Goal: Transaction & Acquisition: Book appointment/travel/reservation

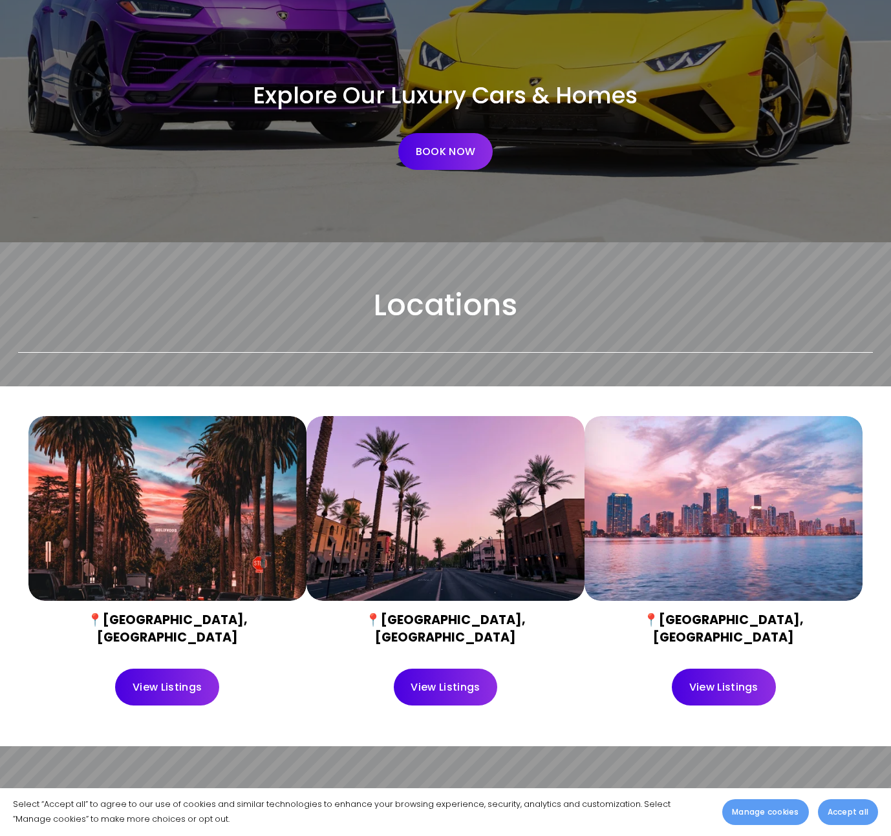
scroll to position [132, 0]
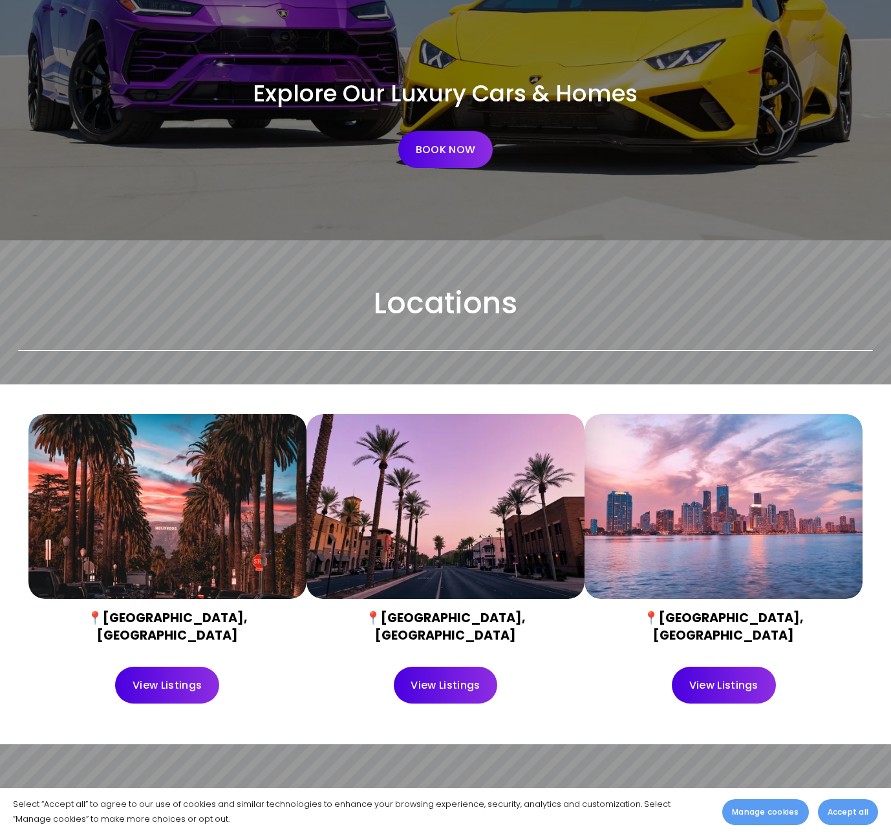
click at [231, 495] on div at bounding box center [167, 506] width 278 height 185
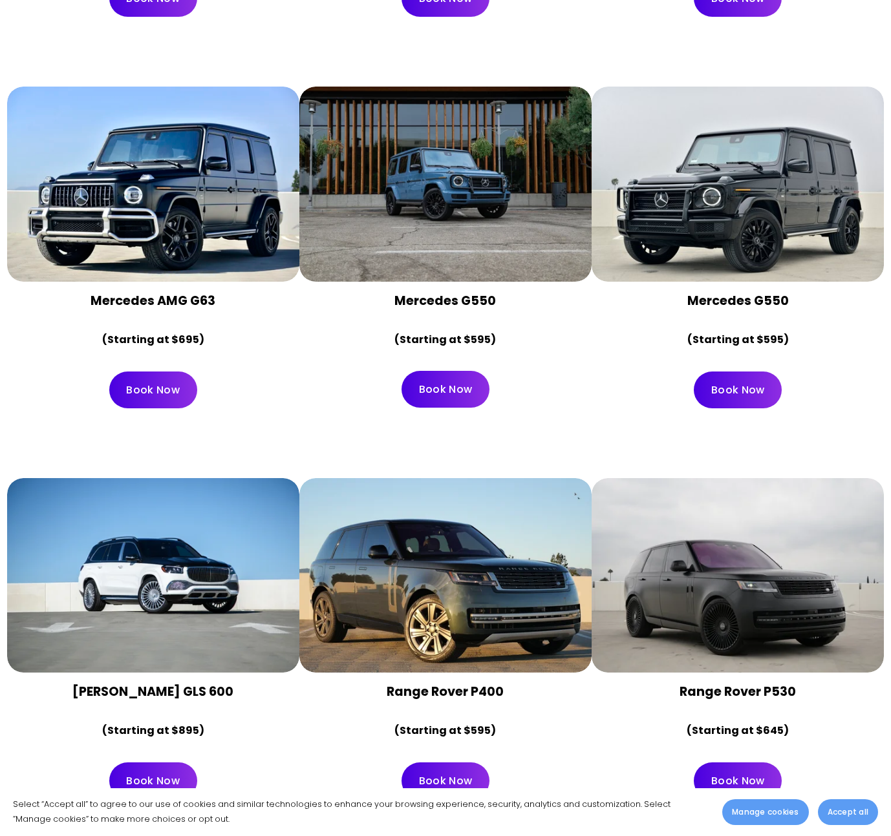
scroll to position [3375, 0]
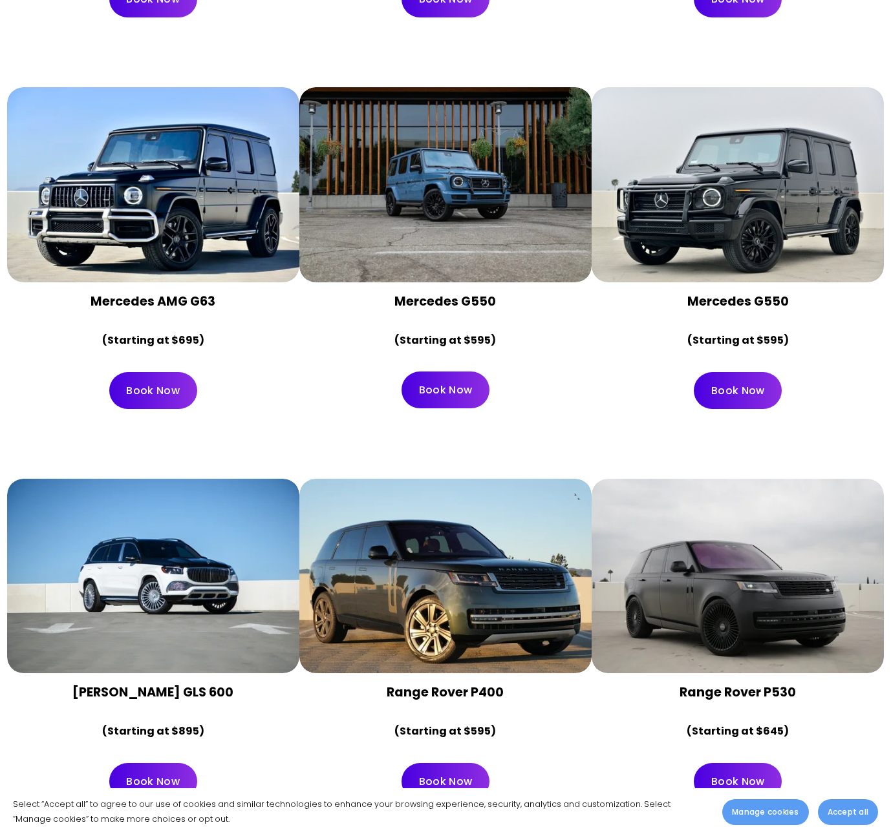
click at [160, 207] on div at bounding box center [153, 184] width 292 height 195
click at [151, 372] on link "Book Now" at bounding box center [153, 390] width 88 height 37
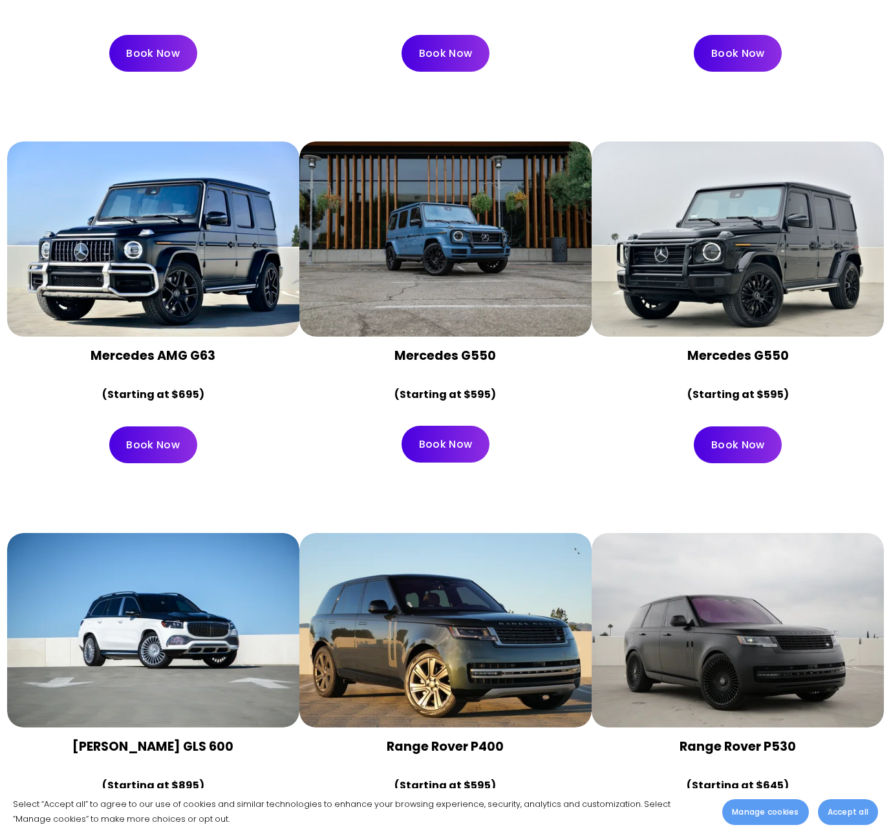
scroll to position [3315, 0]
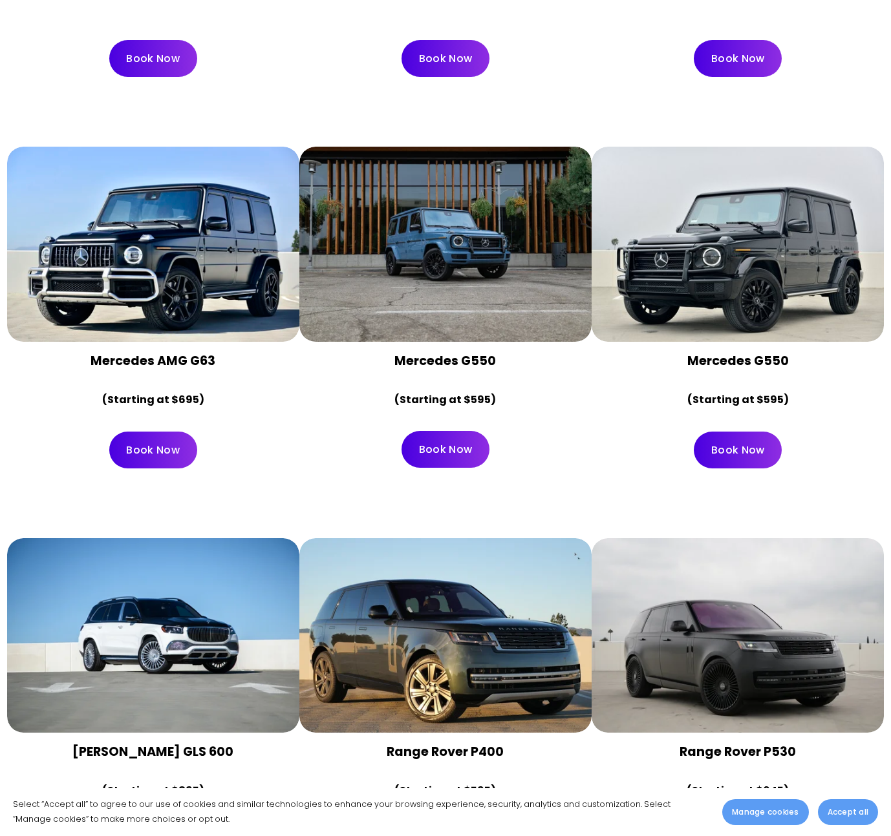
click at [522, 226] on div at bounding box center [445, 244] width 292 height 195
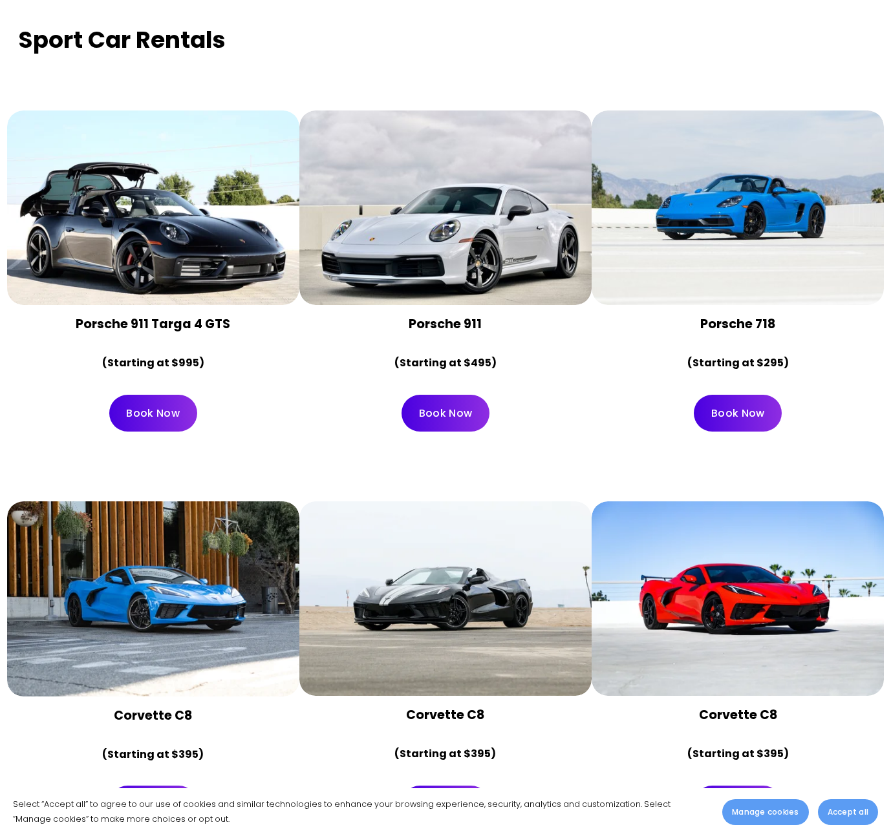
scroll to position [4224, 0]
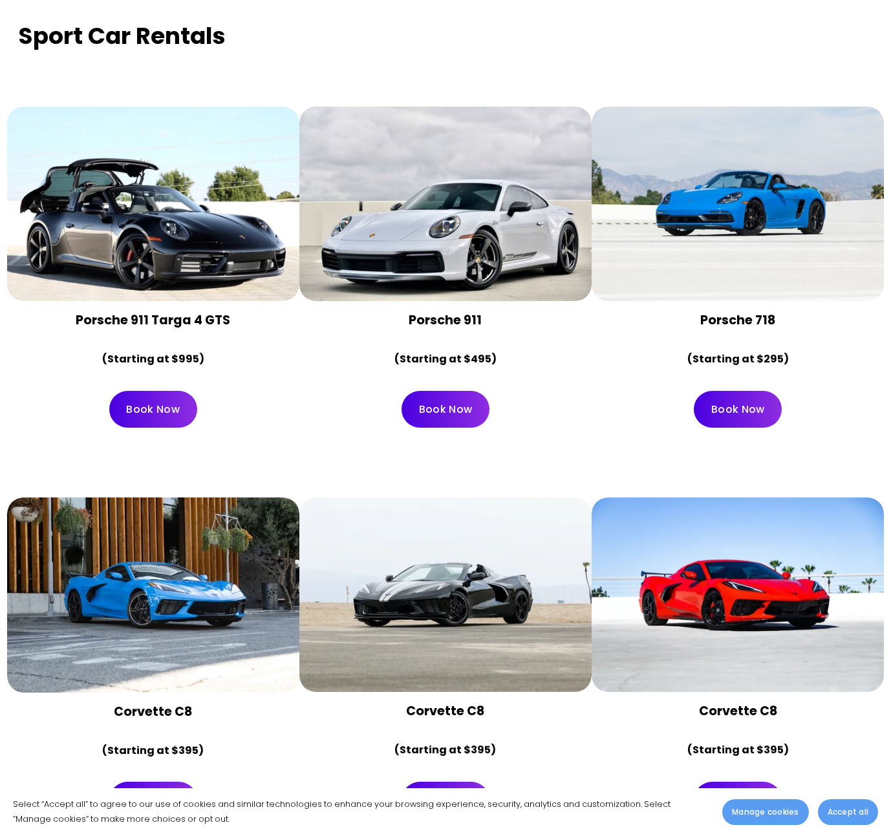
click at [671, 67] on div at bounding box center [737, 85] width 292 height 44
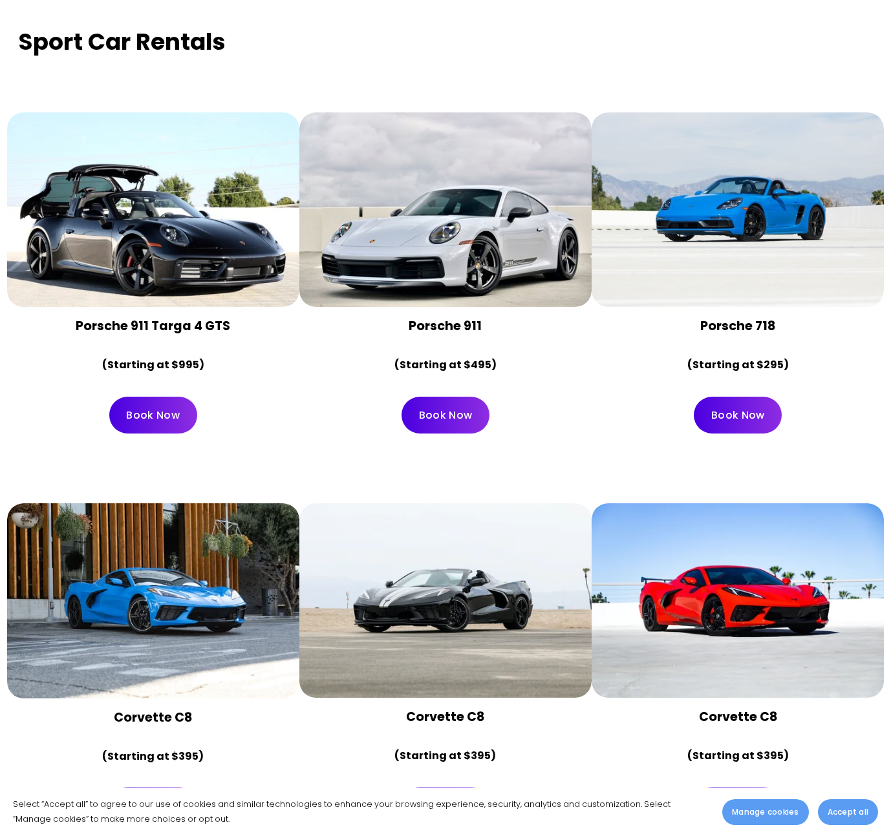
click at [672, 211] on div at bounding box center [737, 209] width 292 height 195
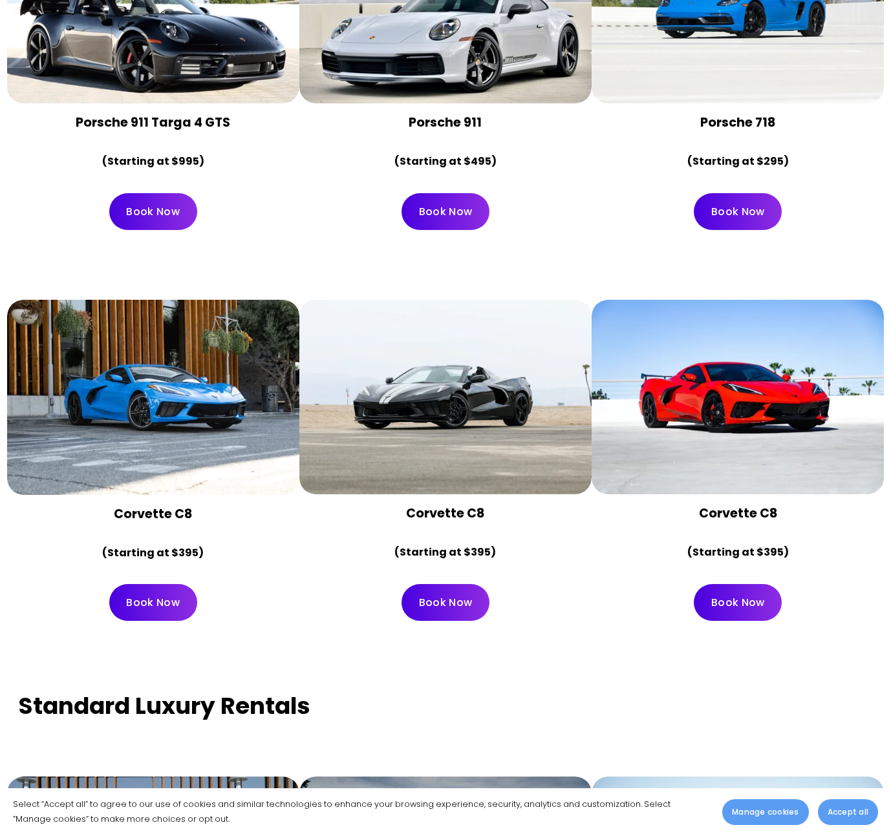
scroll to position [4424, 0]
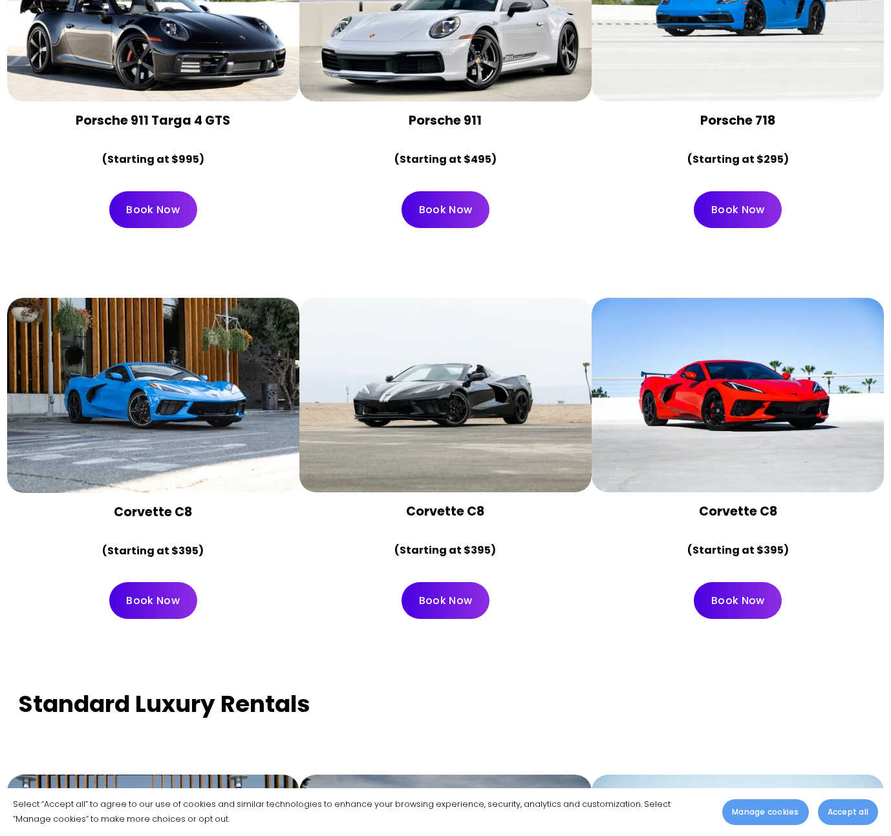
click at [697, 388] on div at bounding box center [737, 395] width 292 height 195
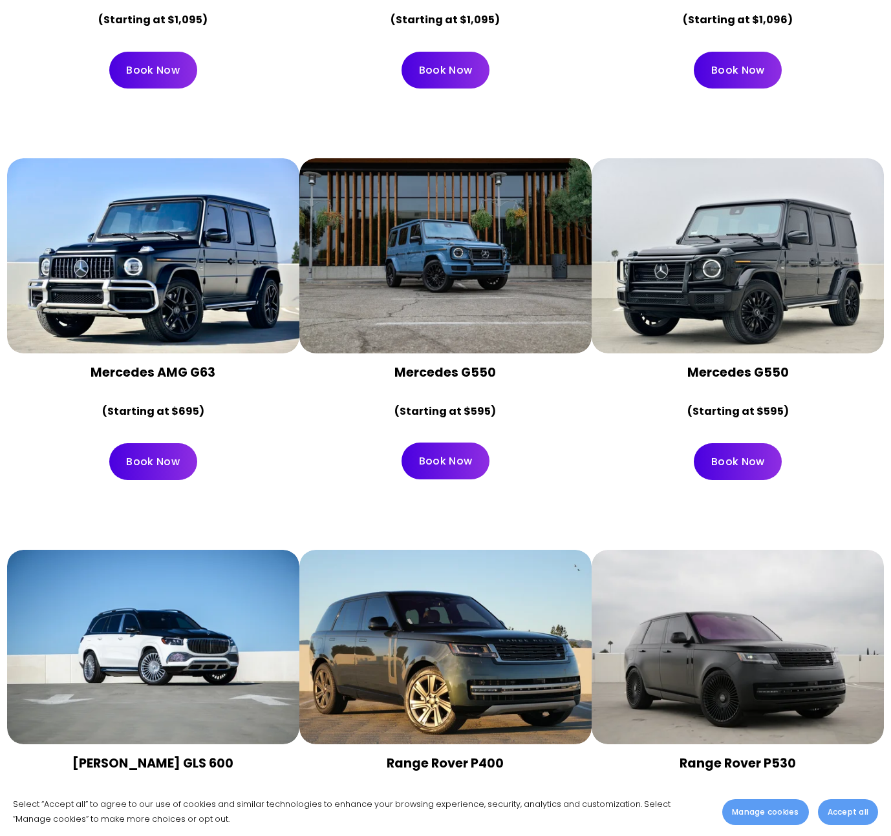
scroll to position [3410, 0]
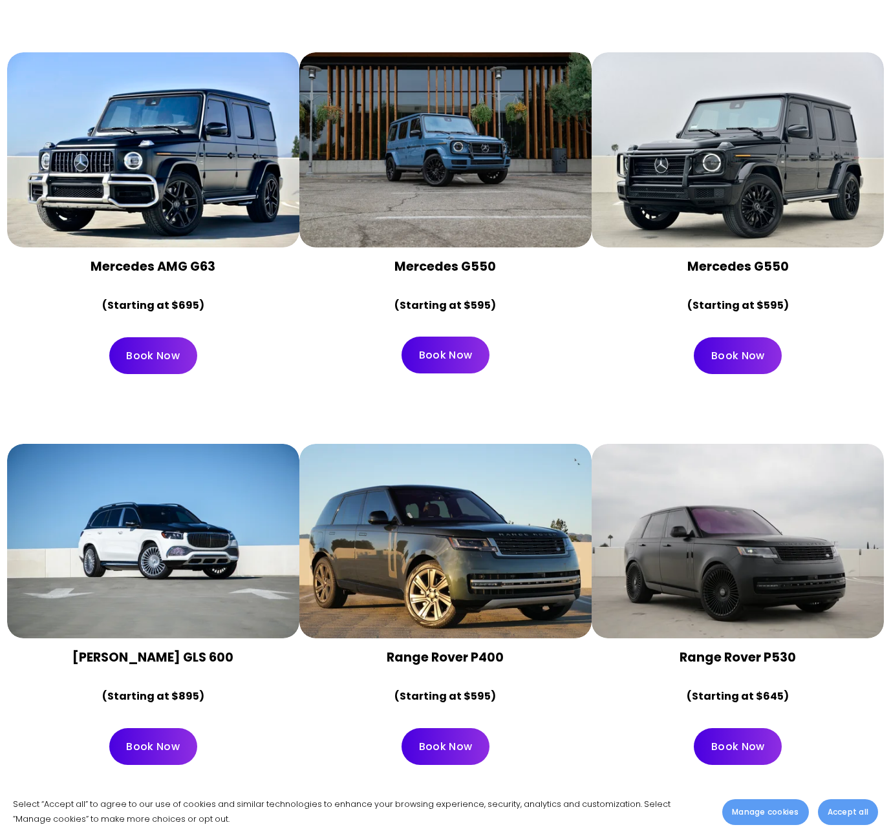
click at [33, 414] on div "Mercedes Maybach GLS 600 (Starting at $895) Book Now" at bounding box center [445, 609] width 891 height 391
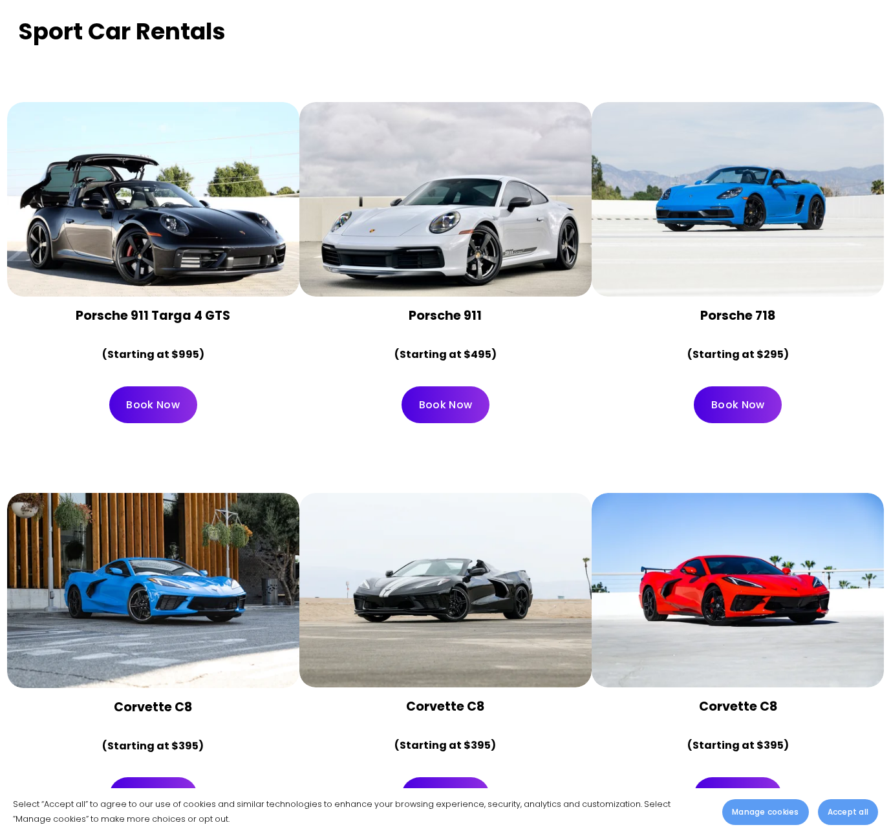
scroll to position [4239, 0]
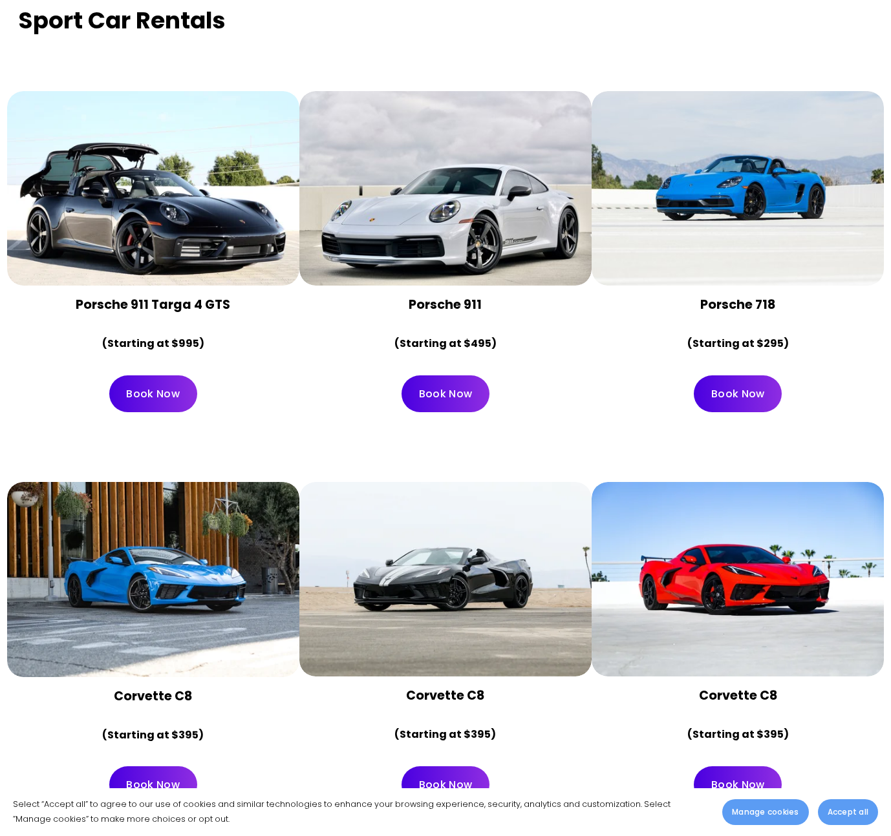
click at [200, 541] on div at bounding box center [153, 579] width 292 height 195
click at [199, 558] on div at bounding box center [153, 579] width 292 height 195
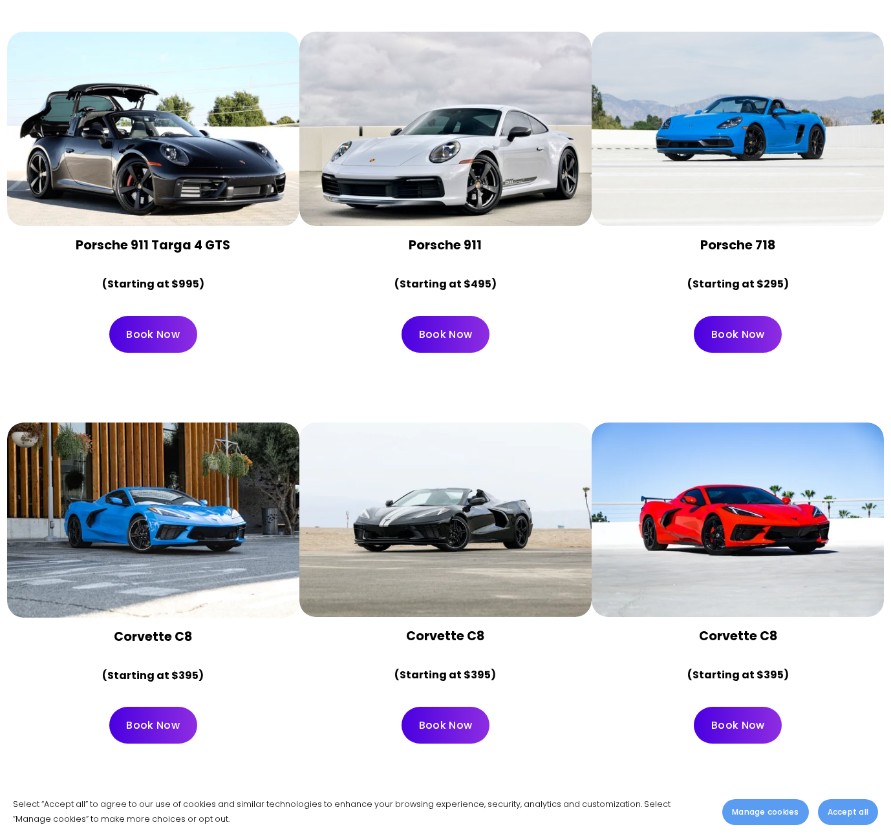
scroll to position [4308, 0]
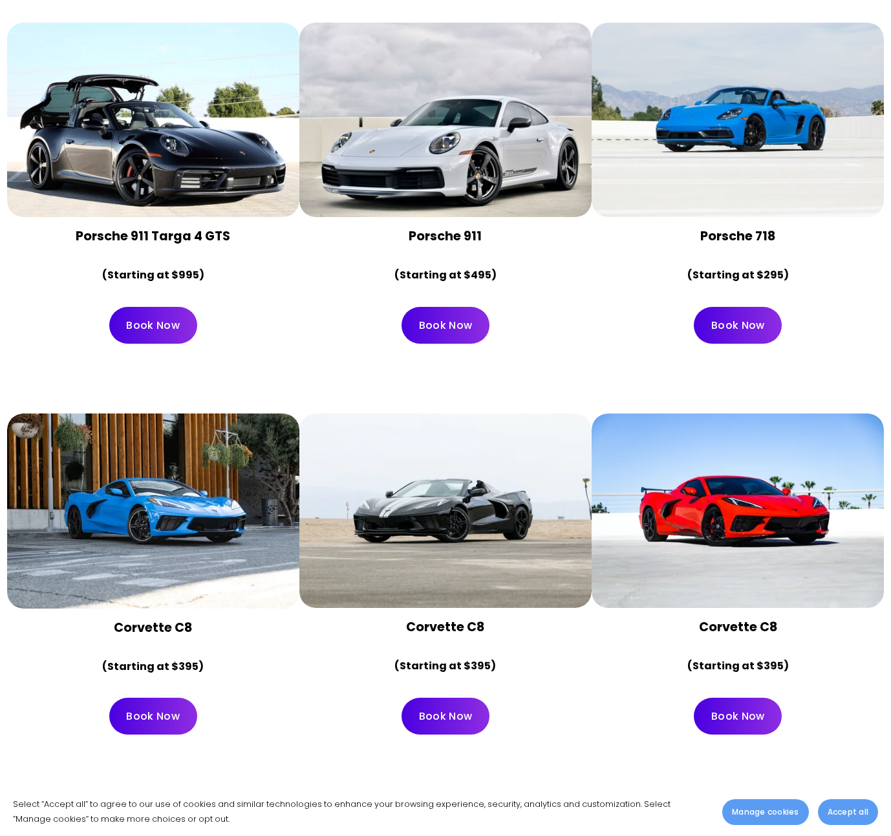
click at [691, 500] on div at bounding box center [737, 511] width 292 height 195
click at [733, 698] on link "Book Now" at bounding box center [737, 716] width 88 height 37
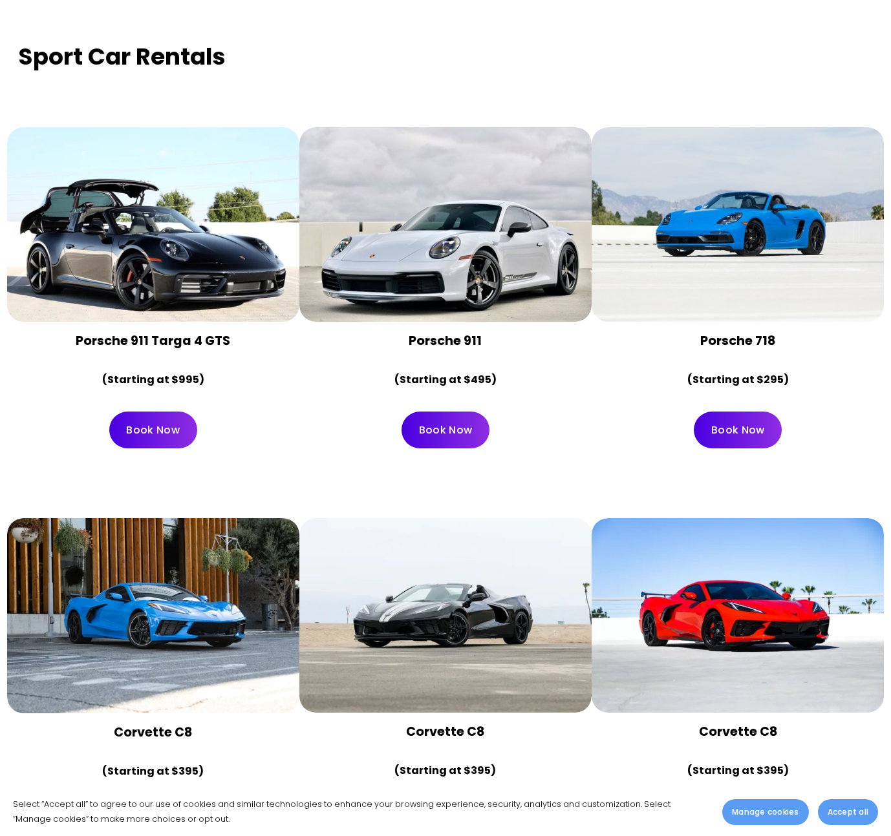
scroll to position [4220, 0]
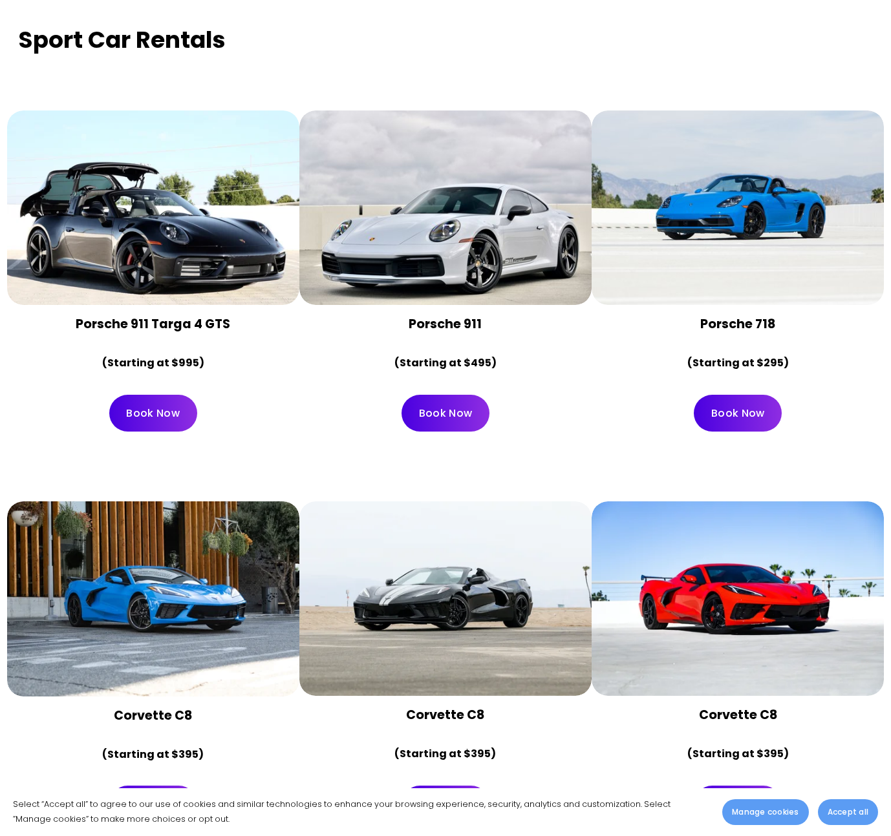
click at [342, 347] on div "Porsche 911 (Starting at $495)" at bounding box center [445, 344] width 292 height 79
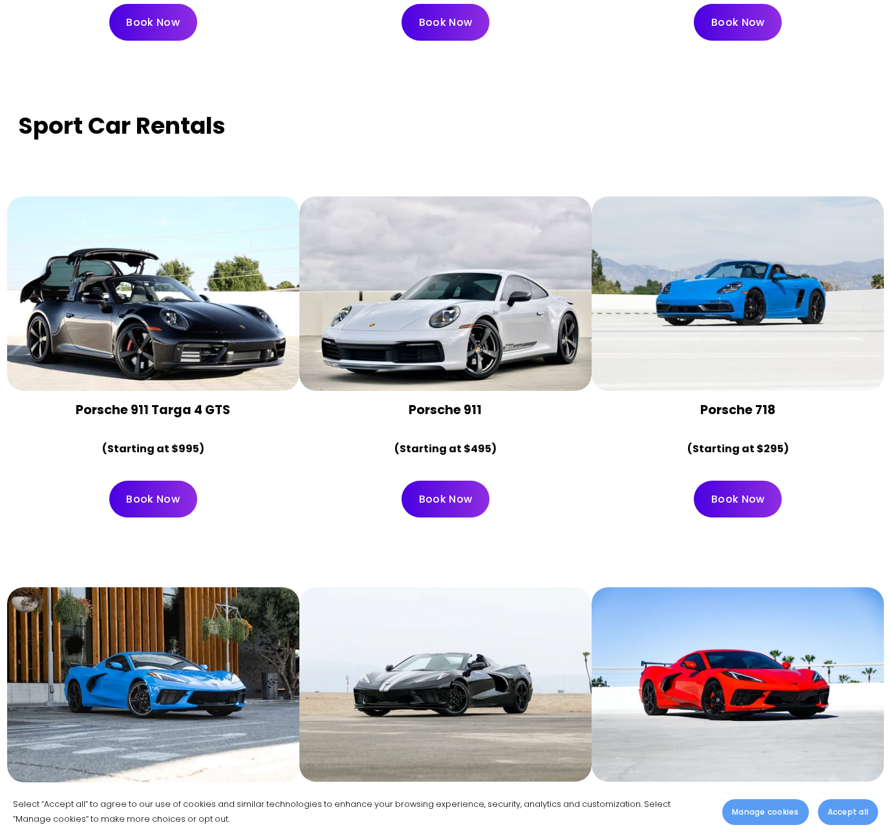
scroll to position [4138, 0]
